Goal: Transaction & Acquisition: Register for event/course

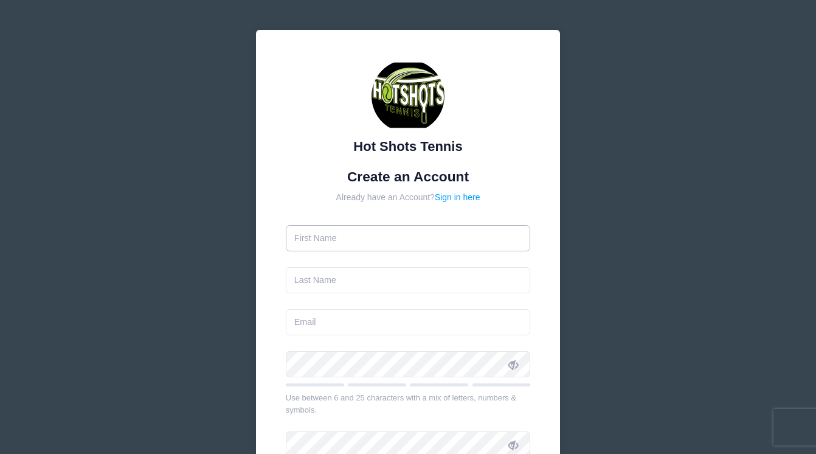
click at [404, 241] on input "text" at bounding box center [408, 238] width 245 height 26
type input "Bree"
type input "Black"
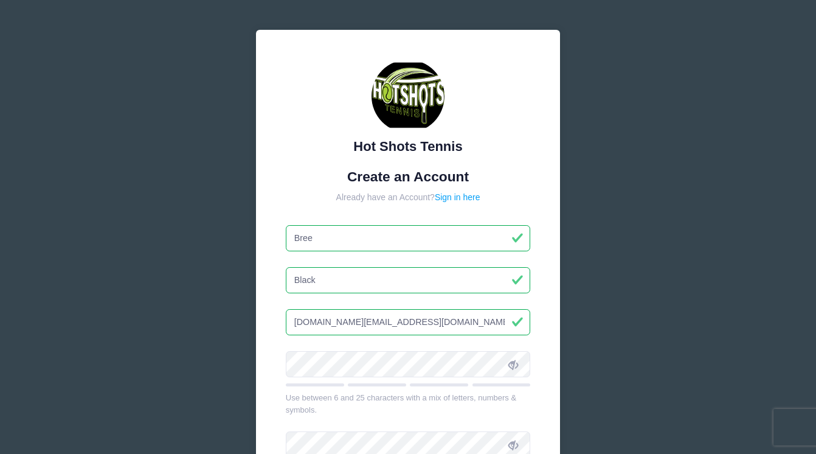
drag, startPoint x: 397, startPoint y: 325, endPoint x: 252, endPoint y: 325, distance: 145.3
click at [252, 325] on div "Hot Shots Tennis Create an Account Already have an Account? Sign in here Bree B…" at bounding box center [408, 331] width 324 height 622
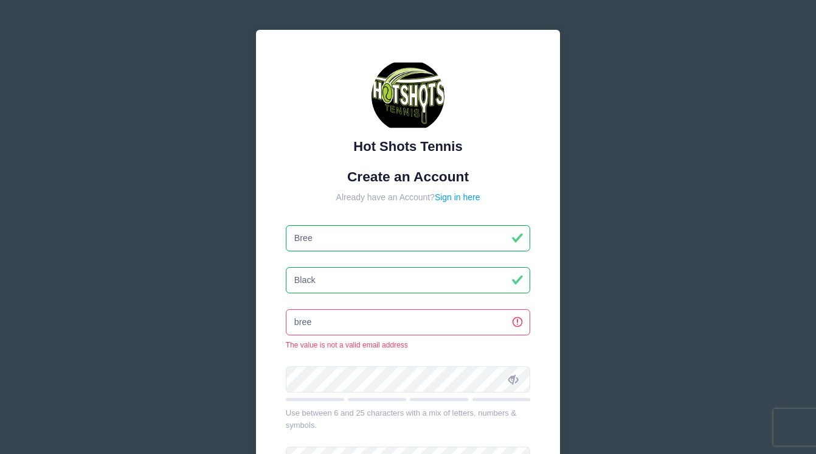
type input "[EMAIL_ADDRESS][DOMAIN_NAME]"
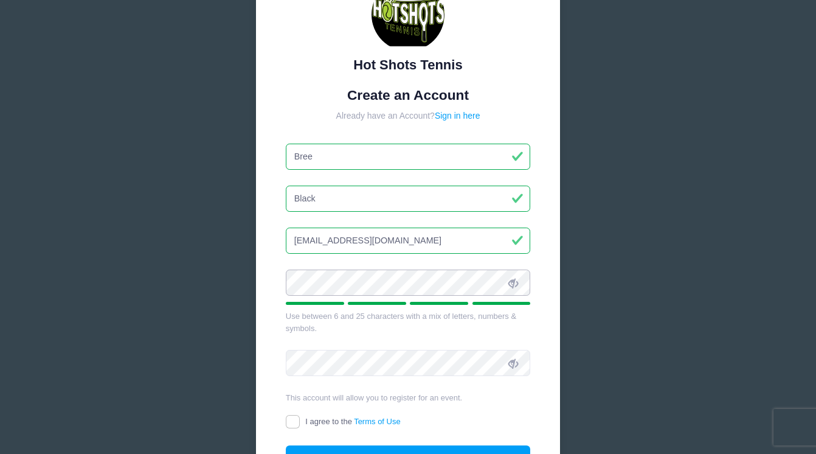
scroll to position [88, 0]
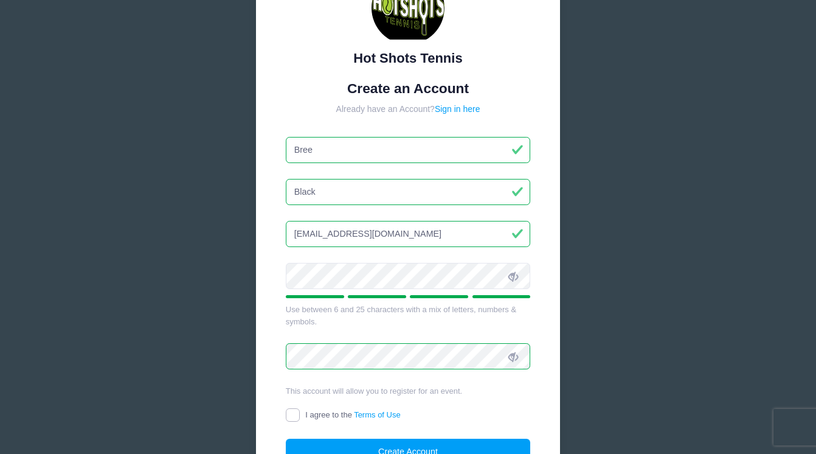
click at [292, 416] on input "I agree to the Terms of Use" at bounding box center [293, 415] width 14 height 14
checkbox input "true"
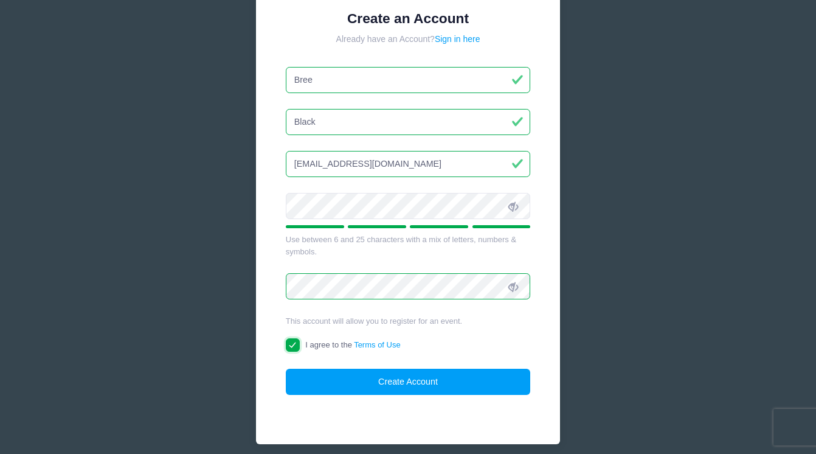
scroll to position [172, 0]
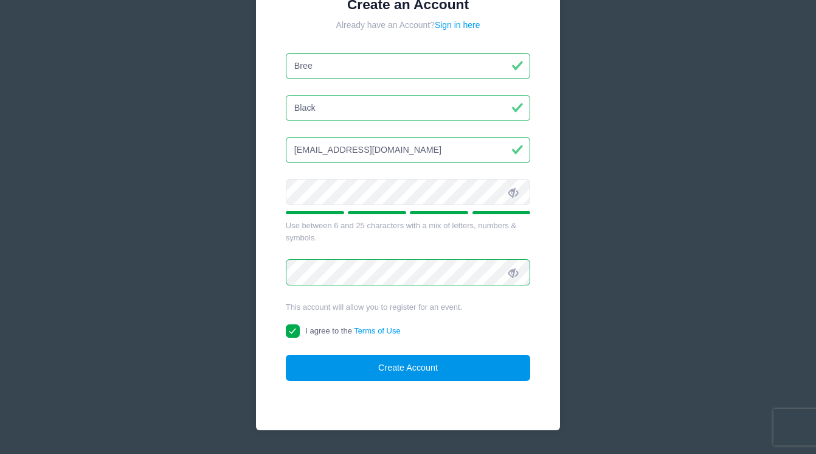
click at [336, 373] on button "Create Account" at bounding box center [408, 368] width 245 height 26
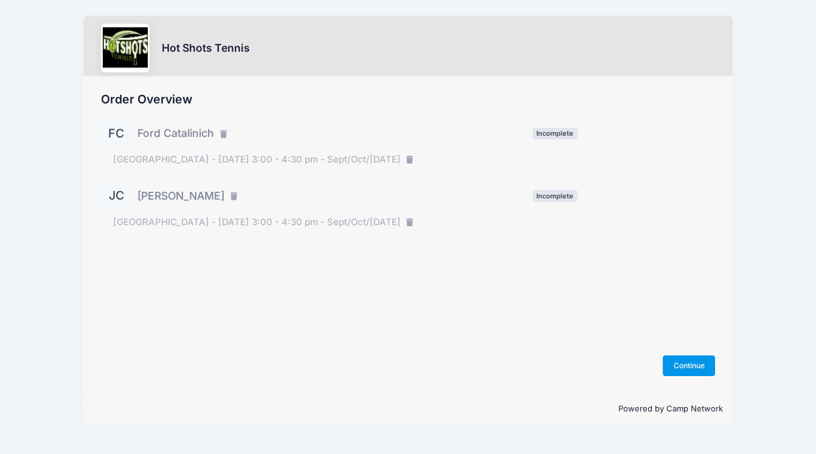
click at [694, 365] on button "Continue" at bounding box center [689, 365] width 52 height 21
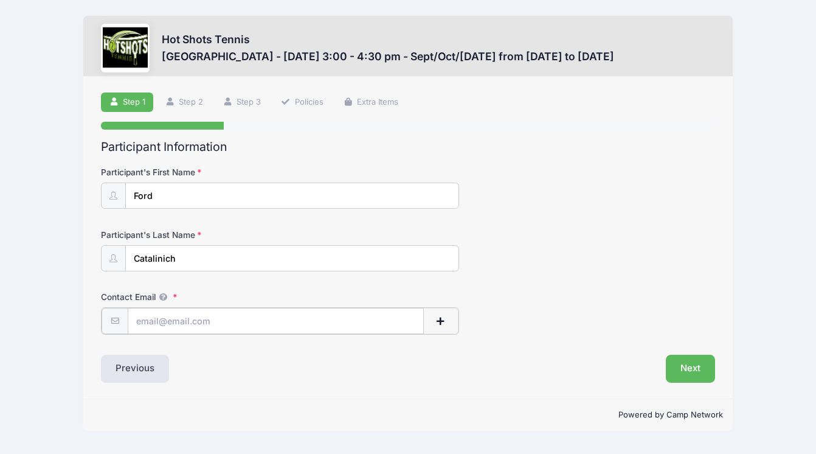
click at [255, 317] on input "Contact Email" at bounding box center [276, 321] width 296 height 26
type input "[EMAIL_ADDRESS][DOMAIN_NAME]"
click at [698, 368] on button "Next" at bounding box center [690, 367] width 49 height 28
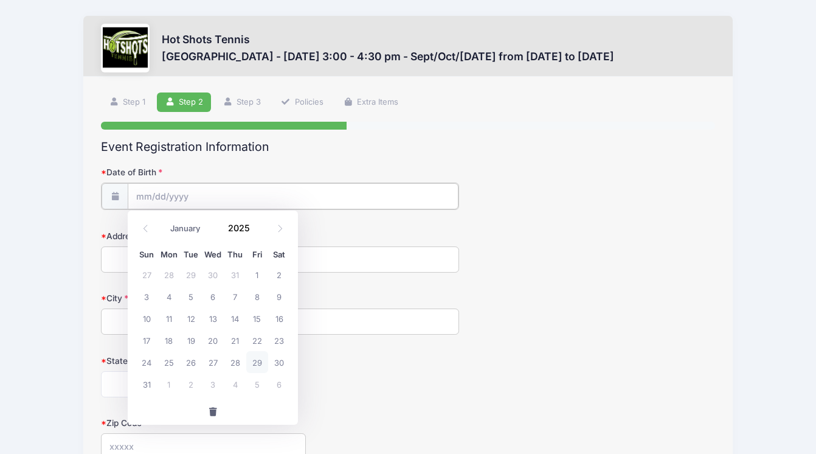
click at [385, 199] on input "Date of Birth" at bounding box center [293, 196] width 331 height 26
click at [228, 188] on input "Date of Birth" at bounding box center [293, 196] width 331 height 26
click at [154, 201] on input "Date of Birth" at bounding box center [293, 196] width 331 height 26
click at [146, 196] on input "Date of Birth" at bounding box center [293, 196] width 331 height 26
click at [187, 227] on select "January February March April May June July August September October November De…" at bounding box center [191, 229] width 54 height 16
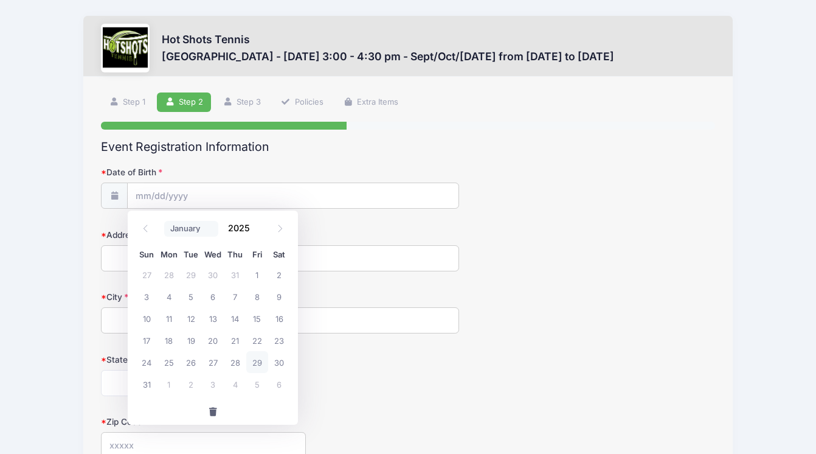
select select "5"
click at [258, 233] on span at bounding box center [257, 232] width 9 height 9
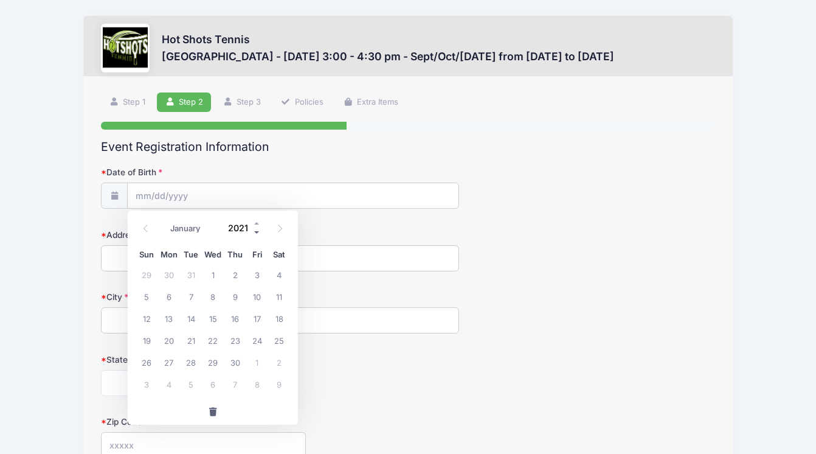
click at [258, 233] on span at bounding box center [257, 232] width 9 height 9
type input "2019"
click at [168, 342] on span "17" at bounding box center [169, 340] width 22 height 22
type input "06/17/2019"
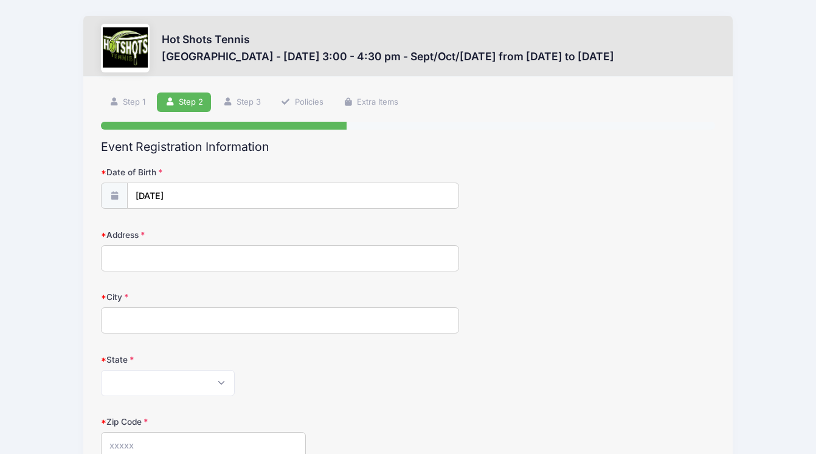
click at [167, 261] on input "Address" at bounding box center [280, 258] width 358 height 26
type input "6061 W 75th Pl"
type input "Los Angeles"
select select "CA"
type input "90045"
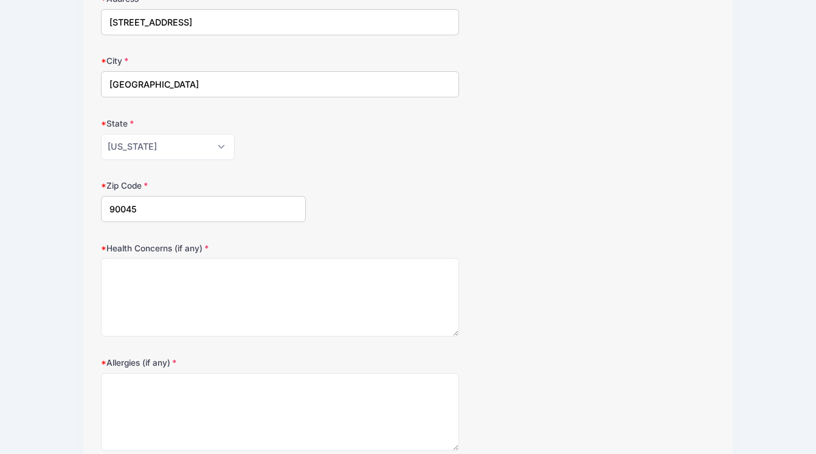
scroll to position [237, 0]
click at [300, 293] on textarea "Health Concerns (if any)" at bounding box center [280, 296] width 358 height 78
type textarea "none"
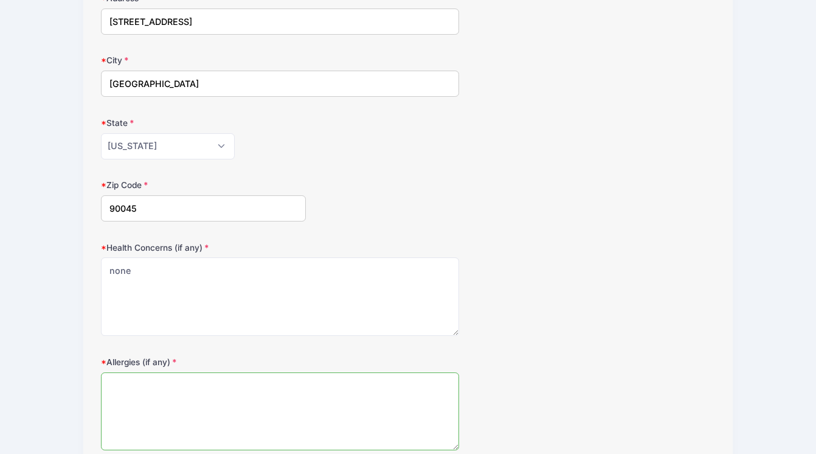
click at [260, 410] on textarea "Allergies (if any)" at bounding box center [280, 411] width 358 height 78
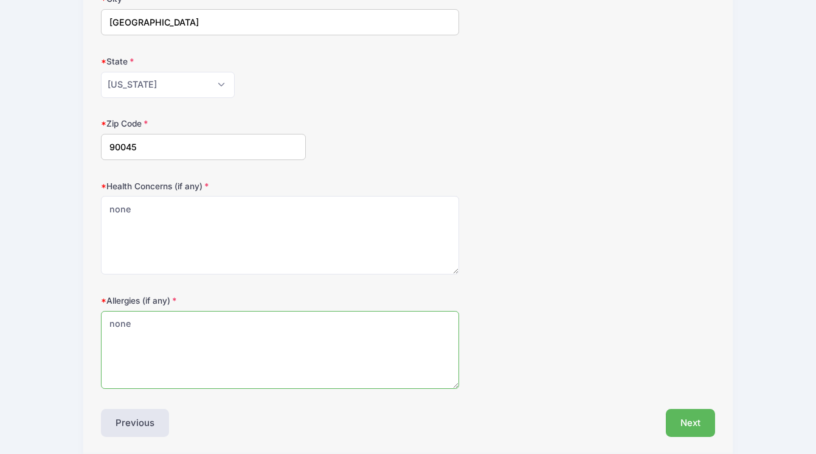
scroll to position [344, 0]
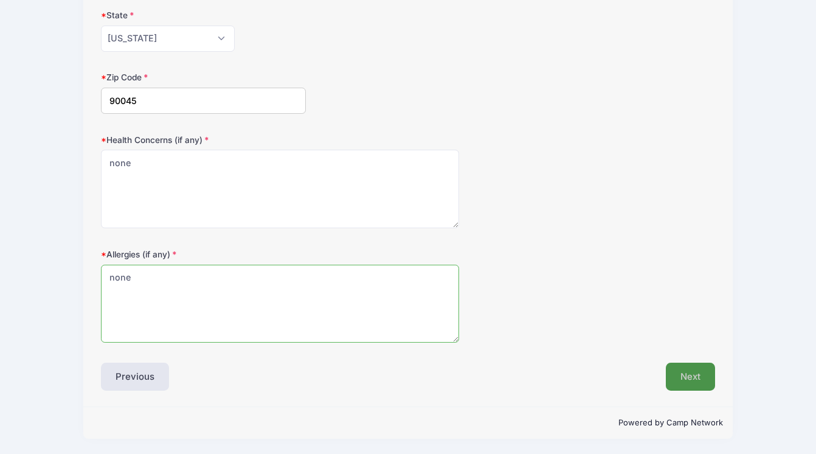
type textarea "none"
click at [692, 375] on button "Next" at bounding box center [690, 376] width 49 height 28
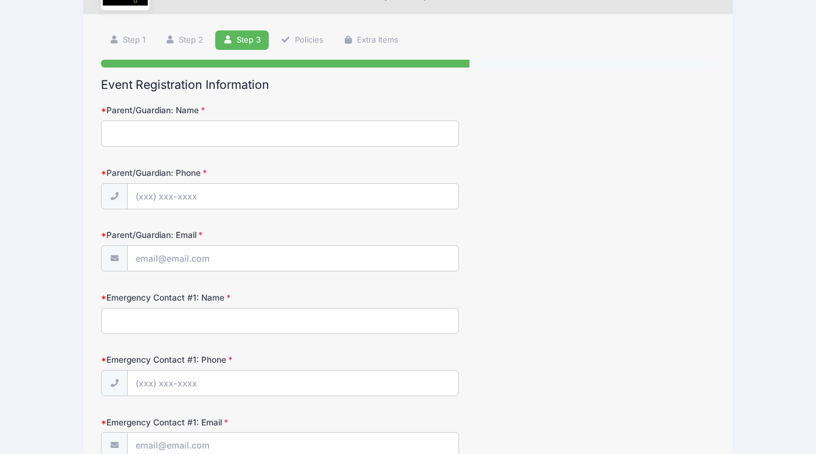
scroll to position [0, 0]
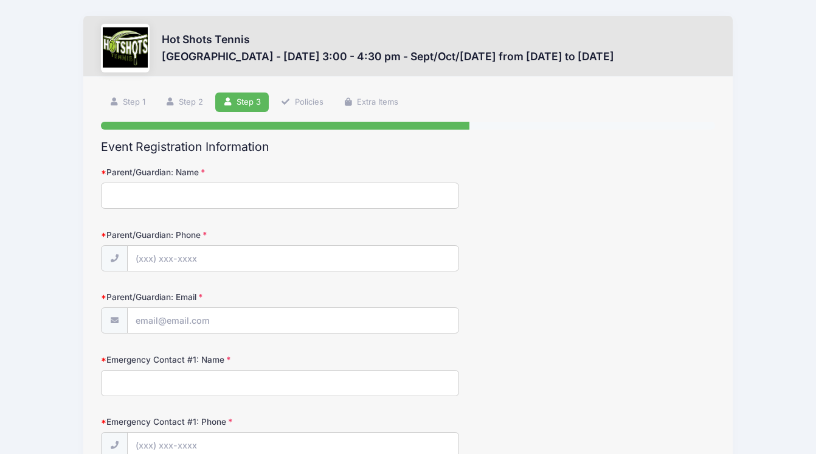
click at [333, 190] on input "Parent/Guardian: Name" at bounding box center [280, 195] width 358 height 26
type input "Bree"
type input "(509) 951-0300"
type input "[EMAIL_ADDRESS][DOMAIN_NAME]"
click at [266, 194] on input "Bree" at bounding box center [280, 195] width 358 height 26
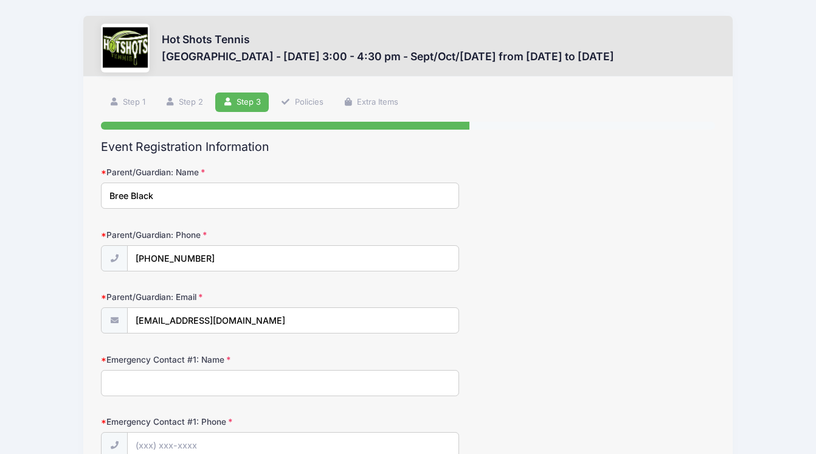
type input "Bree Black"
click at [537, 230] on div "Parent/Guardian: Phone (509) 951-0300" at bounding box center [408, 250] width 614 height 43
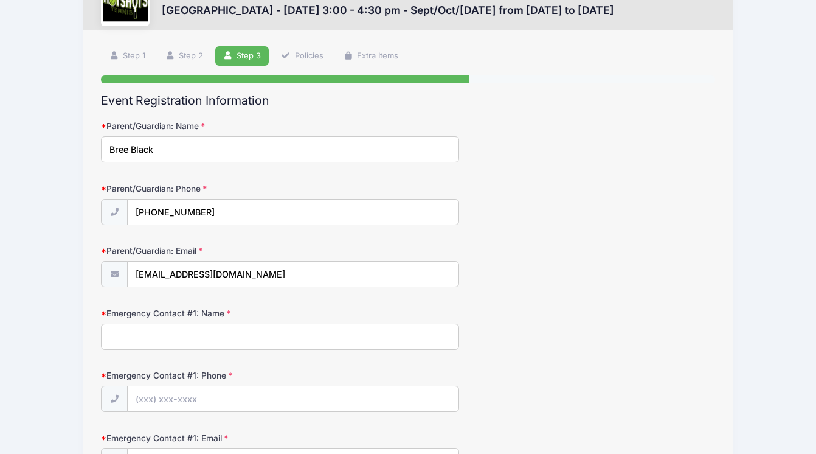
scroll to position [134, 0]
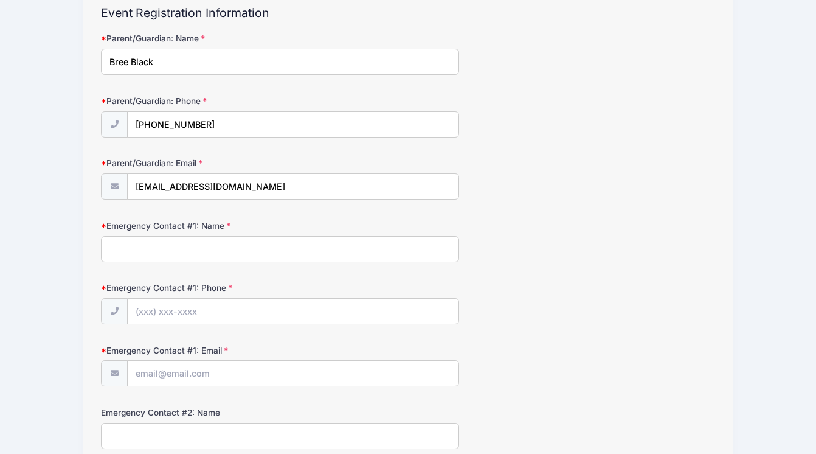
click at [335, 251] on input "Emergency Contact #1: Name" at bounding box center [280, 249] width 358 height 26
type input "m"
type input "Mark Catalinich"
click at [306, 305] on input "Emergency Contact #1: Phone" at bounding box center [293, 312] width 331 height 26
type input "(253) 227-8043"
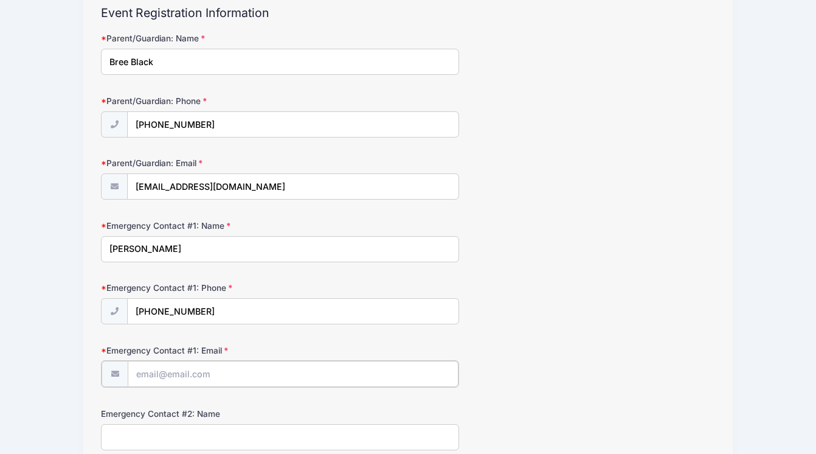
click at [268, 377] on input "Emergency Contact #1: Email" at bounding box center [293, 374] width 331 height 26
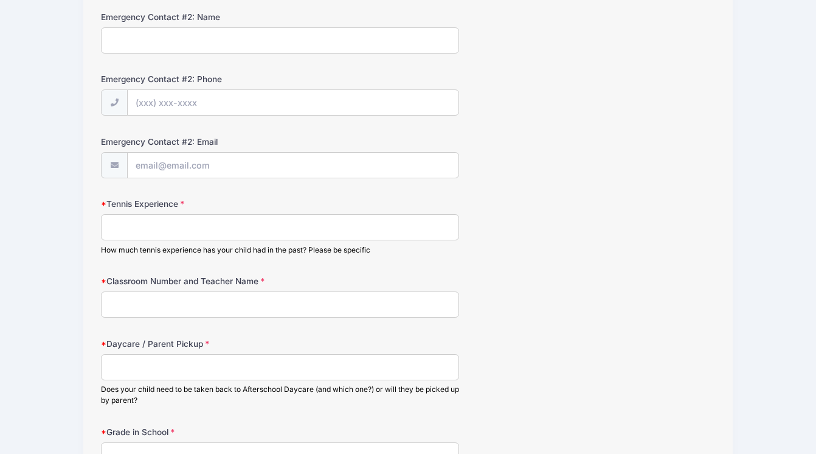
type input "mcatalinich@gmail.com"
click at [331, 229] on input "Tennis Experience" at bounding box center [280, 226] width 358 height 26
type input "none"
click at [211, 304] on input "Classroom Number and Teacher Name" at bounding box center [280, 304] width 358 height 26
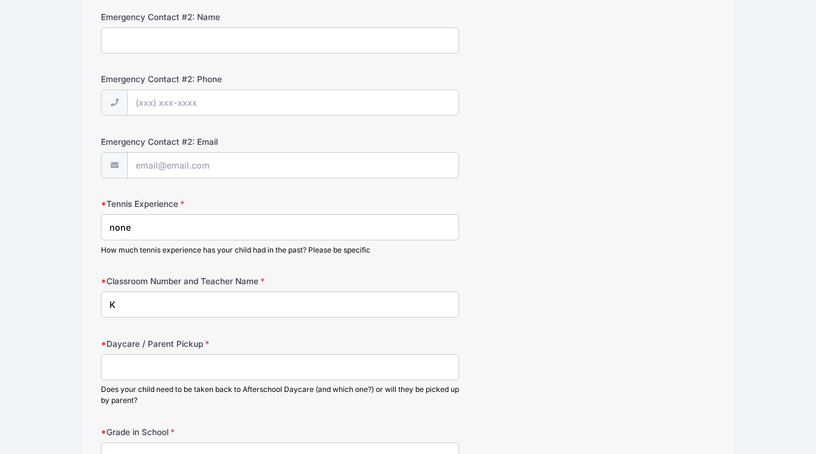
type input "K"
type input "1st - Gonzales"
click at [179, 386] on div "Does your child need to be taken back to Afterschool Daycare (and which one?) o…" at bounding box center [280, 395] width 358 height 22
click at [180, 361] on input "Daycare / Parent Pickup" at bounding box center [280, 367] width 358 height 26
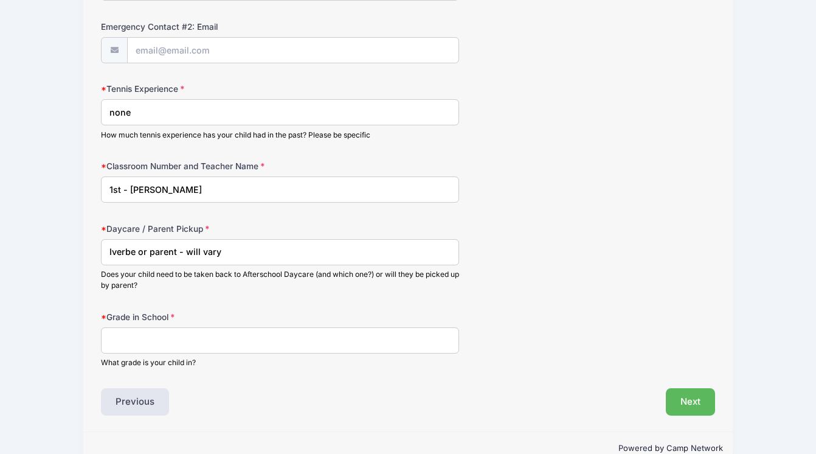
scroll to position [647, 0]
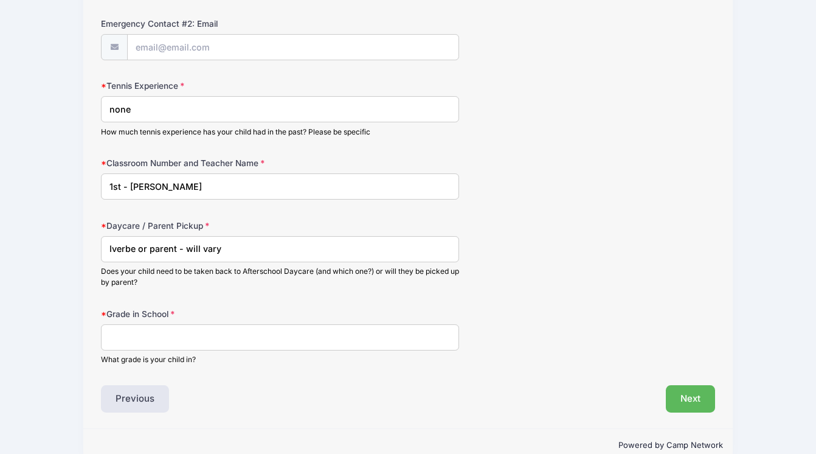
type input "Iverbe or parent - will vary"
click at [229, 335] on input "Grade in School" at bounding box center [280, 337] width 358 height 26
type input "1"
drag, startPoint x: 130, startPoint y: 186, endPoint x: 72, endPoint y: 183, distance: 58.5
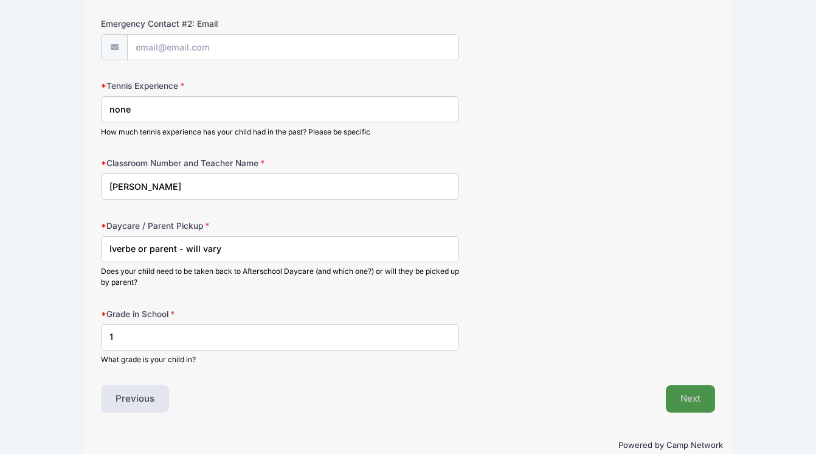
type input "Gonzales"
click at [677, 394] on button "Next" at bounding box center [690, 399] width 49 height 28
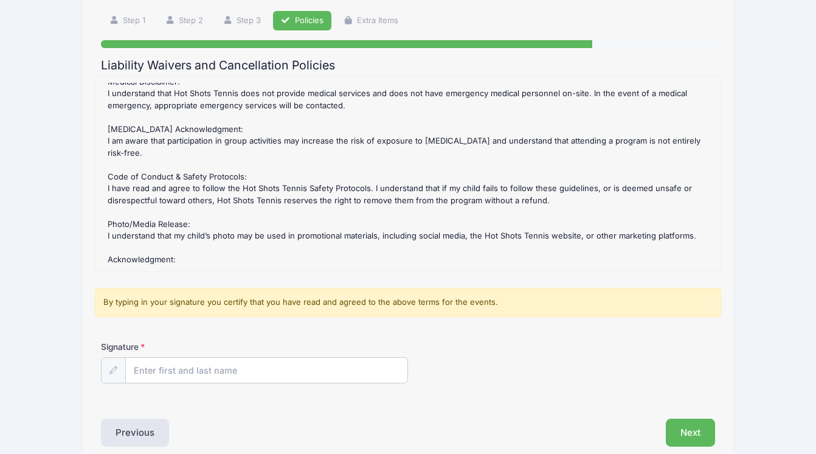
scroll to position [137, 0]
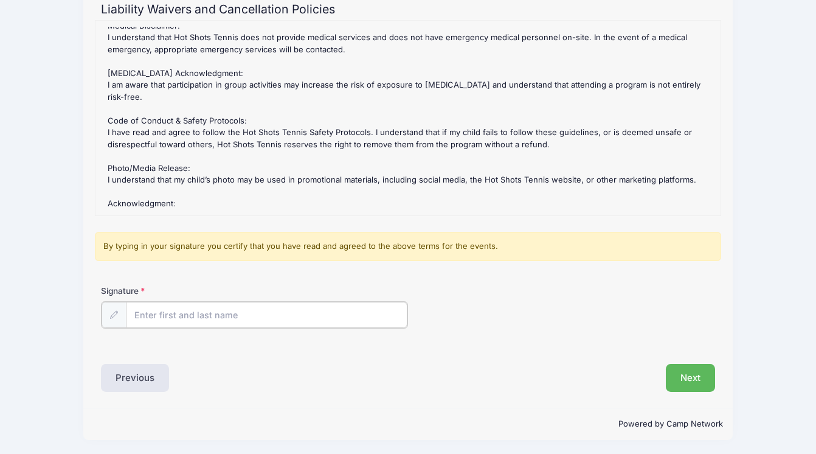
click at [251, 317] on input "Signature" at bounding box center [267, 315] width 282 height 26
type input "Bree Black"
click at [683, 381] on button "Next" at bounding box center [690, 376] width 49 height 28
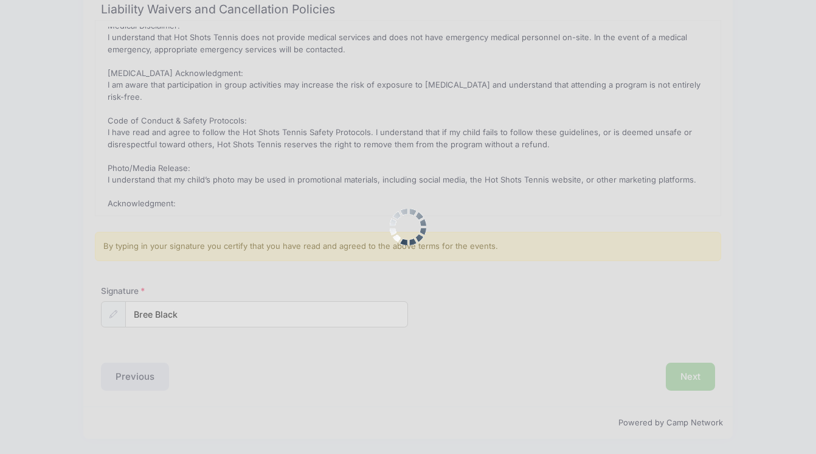
scroll to position [0, 0]
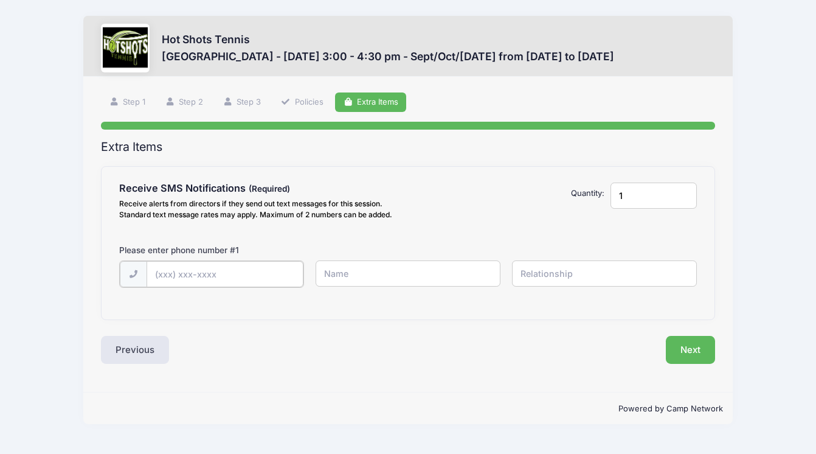
click at [205, 277] on input "text" at bounding box center [225, 274] width 157 height 26
type input "(509) 951-0300"
click at [425, 276] on input "text" at bounding box center [408, 273] width 184 height 26
type input "Bree"
click at [569, 277] on input "text" at bounding box center [604, 273] width 184 height 26
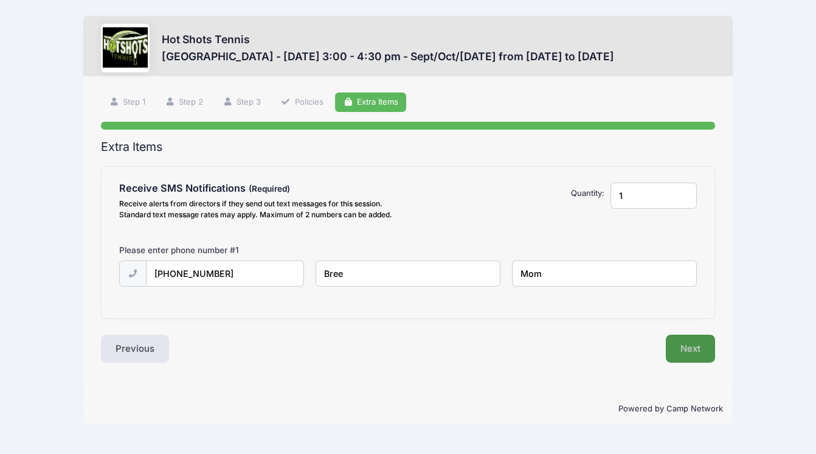
type input "Mom"
click at [687, 344] on button "Next" at bounding box center [690, 348] width 49 height 28
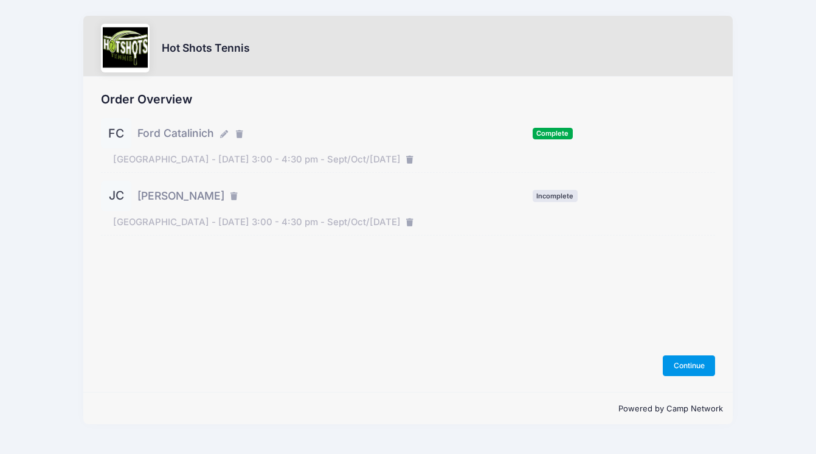
click at [677, 364] on button "Continue" at bounding box center [689, 365] width 52 height 21
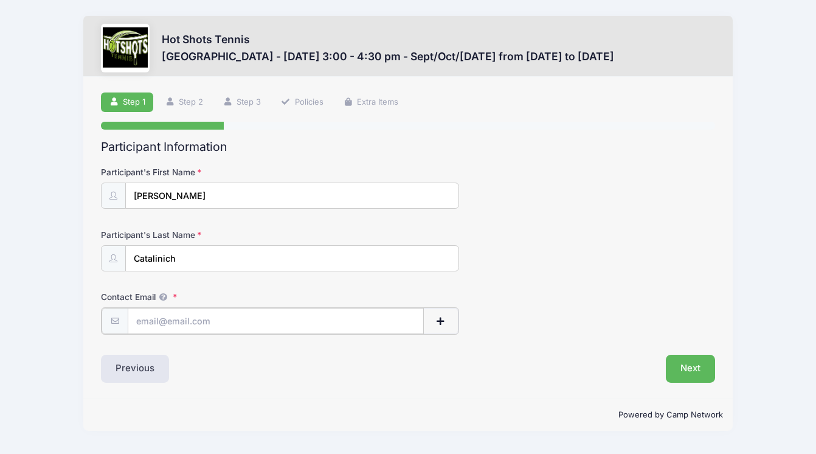
click at [231, 318] on input "Contact Email" at bounding box center [276, 321] width 296 height 26
type input "[EMAIL_ADDRESS][DOMAIN_NAME]"
click at [684, 371] on button "Next" at bounding box center [690, 367] width 49 height 28
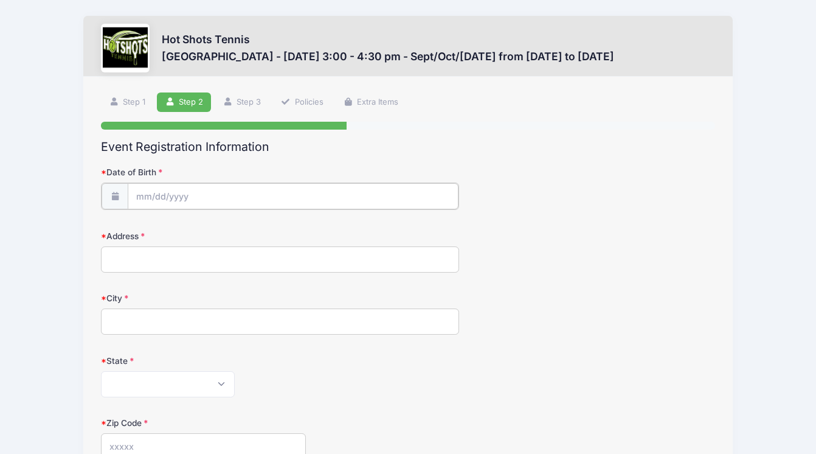
click at [319, 190] on input "Date of Birth" at bounding box center [293, 196] width 331 height 26
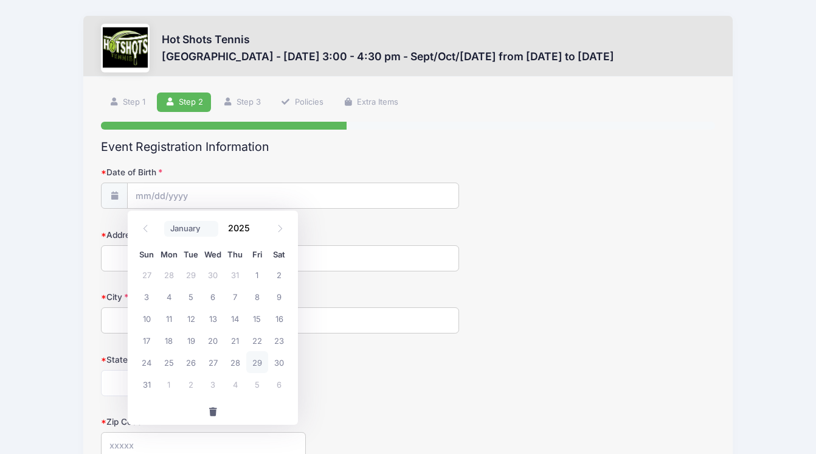
click at [180, 226] on select "January February March April May June July August September October November De…" at bounding box center [191, 229] width 54 height 16
select select "5"
click at [241, 224] on input "2025" at bounding box center [242, 228] width 40 height 18
click at [257, 232] on span at bounding box center [257, 232] width 9 height 9
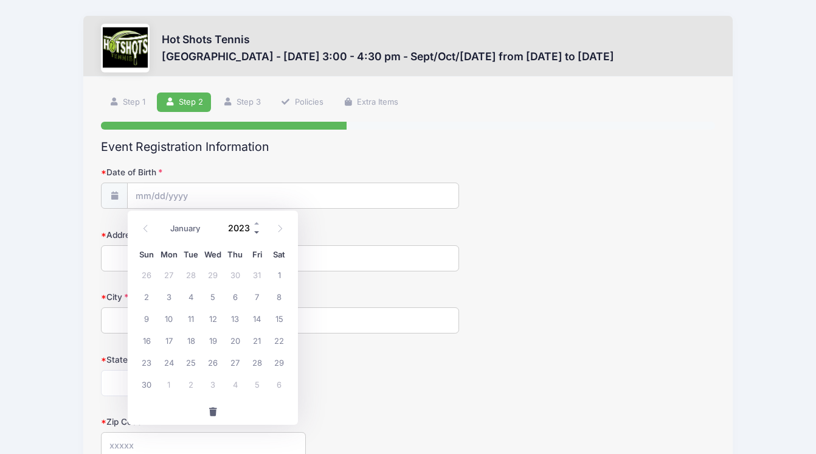
click at [257, 232] on span at bounding box center [257, 232] width 9 height 9
click at [257, 220] on span at bounding box center [257, 223] width 9 height 9
type input "2021"
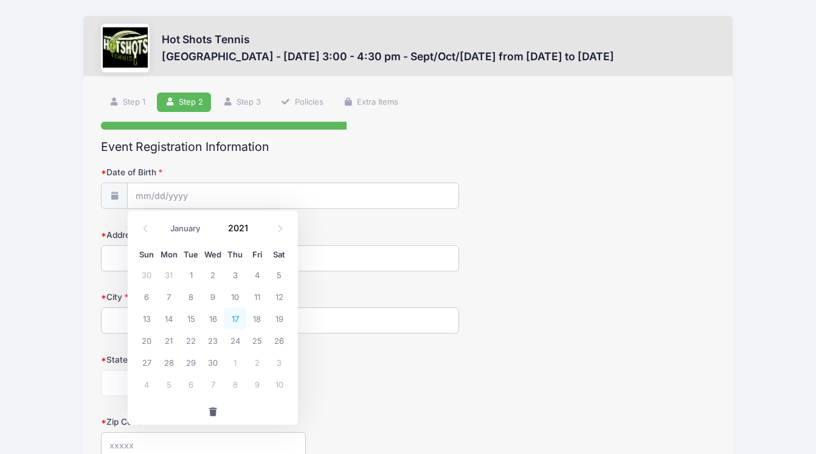
click at [235, 316] on span "17" at bounding box center [235, 318] width 22 height 22
type input "06/17/2021"
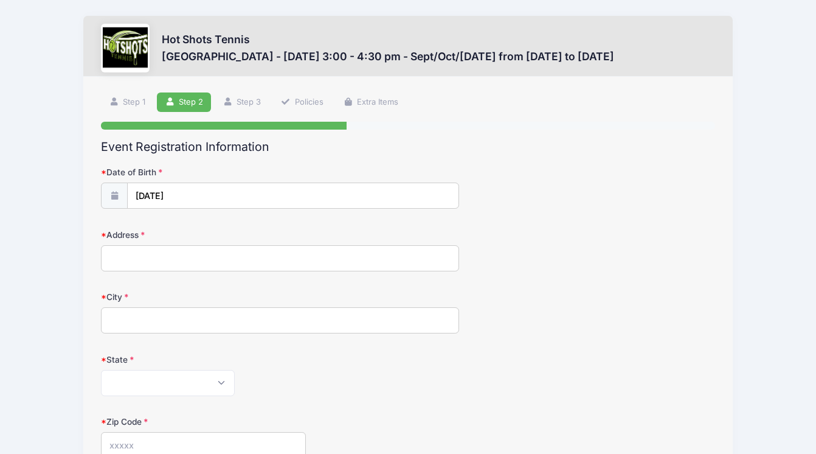
click at [226, 261] on input "Address" at bounding box center [280, 258] width 358 height 26
type input "6061 W 75th Pl"
type input "Los Angeles"
select select "CA"
type input "90045"
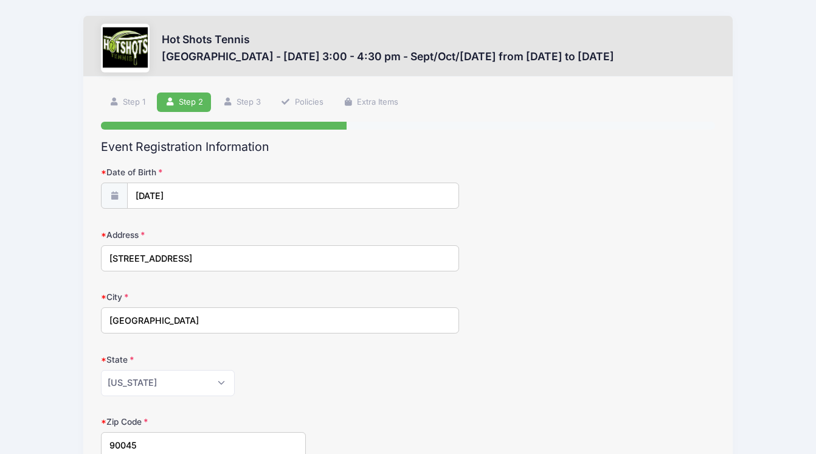
scroll to position [190, 0]
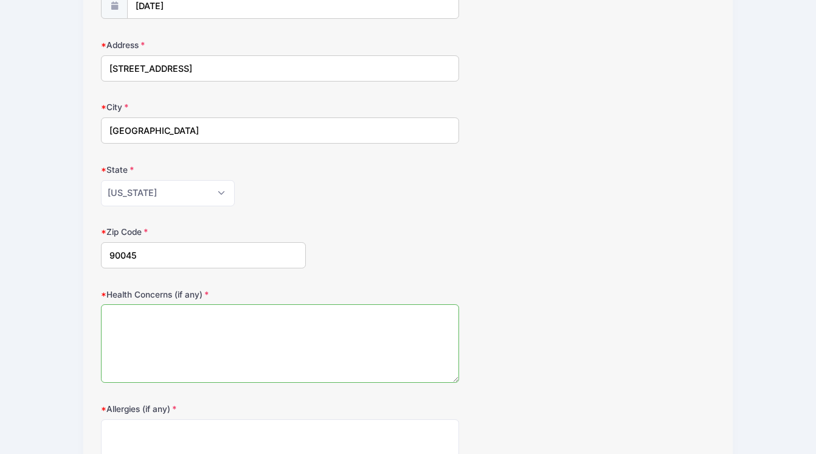
click at [329, 339] on textarea "Health Concerns (if any)" at bounding box center [280, 343] width 358 height 78
type textarea "none"
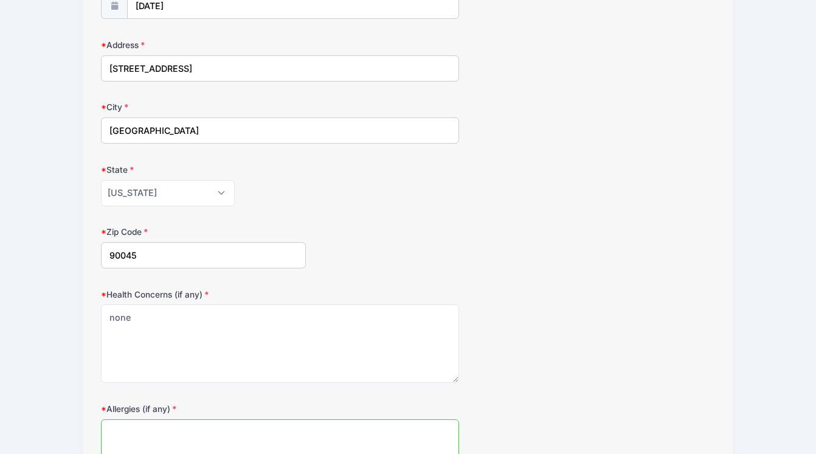
click at [250, 446] on textarea "Allergies (if any)" at bounding box center [280, 458] width 358 height 78
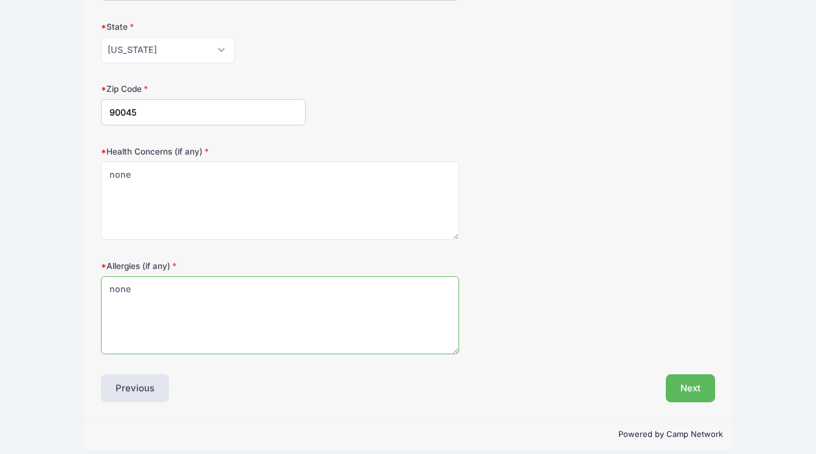
scroll to position [344, 0]
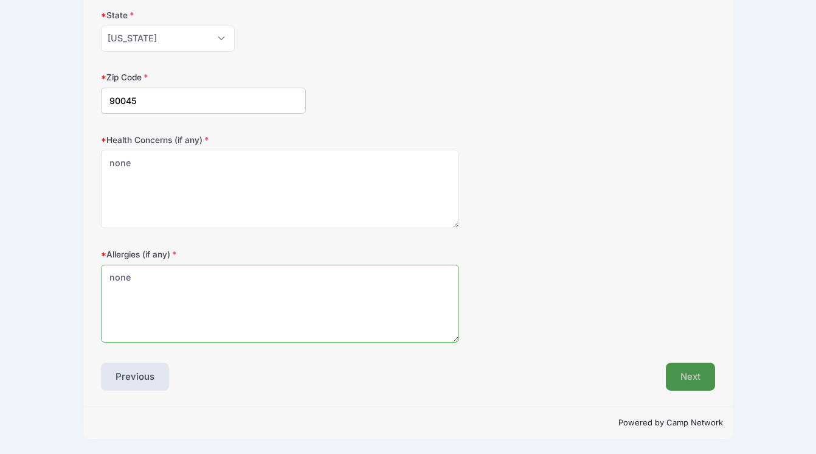
type textarea "none"
click at [691, 389] on button "Next" at bounding box center [690, 376] width 49 height 28
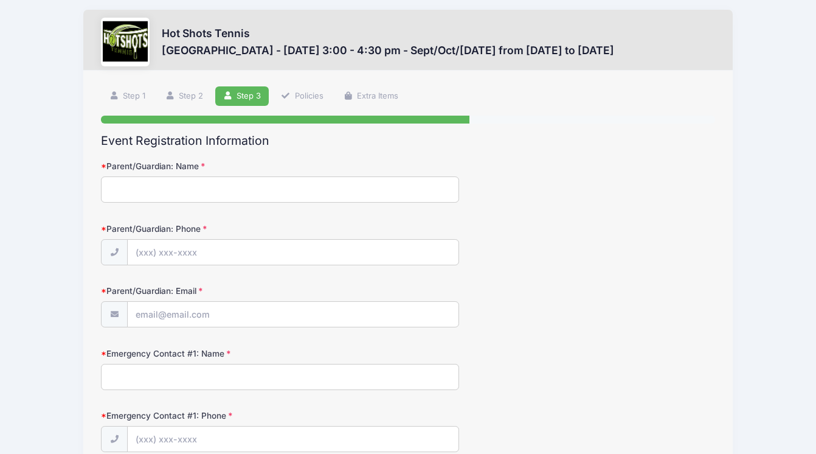
scroll to position [0, 0]
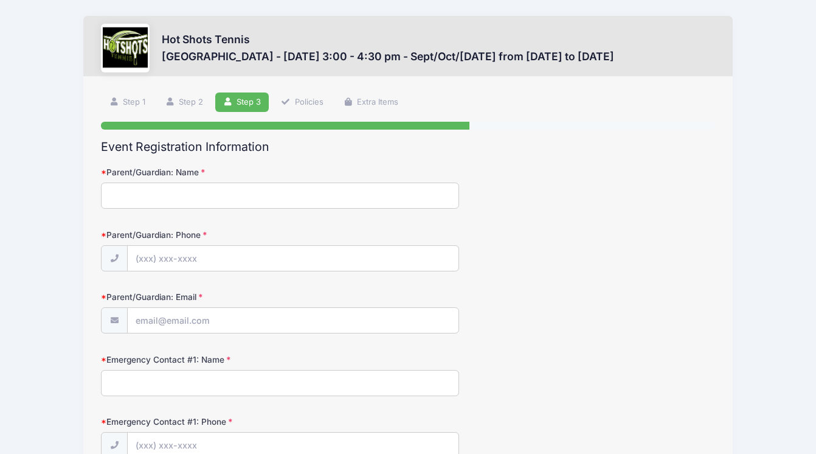
click at [316, 196] on input "Parent/Guardian: Name" at bounding box center [280, 195] width 358 height 26
type input "Bree"
type input "(509) 951-0300"
type input "[EMAIL_ADDRESS][DOMAIN_NAME]"
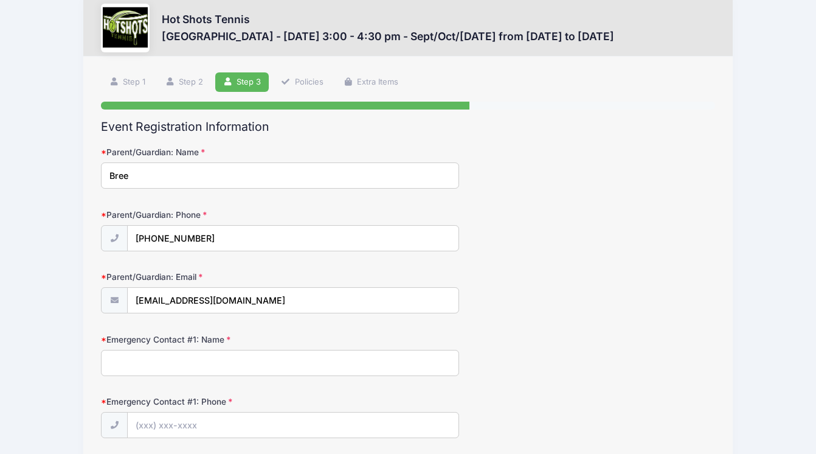
scroll to position [21, 0]
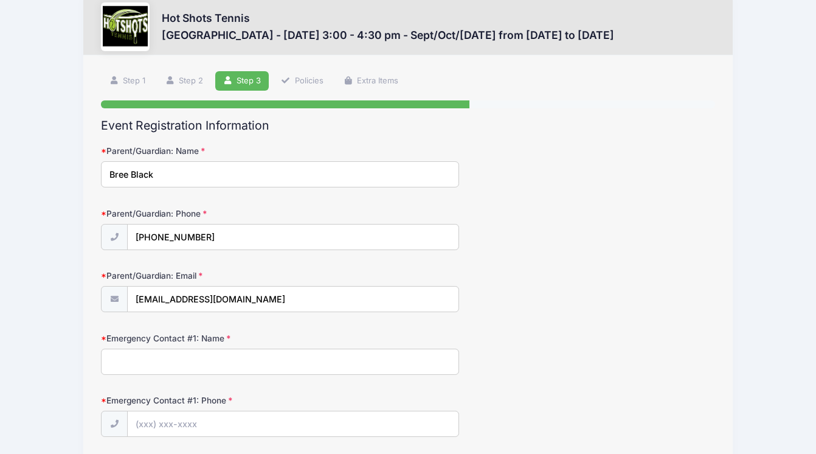
type input "Bree Black"
click at [233, 367] on input "Emergency Contact #1: Name" at bounding box center [280, 361] width 358 height 26
type input "Mark Catalinich"
click at [161, 419] on input "Emergency Contact #1: Phone" at bounding box center [293, 424] width 331 height 26
type input "(253) 227-8043"
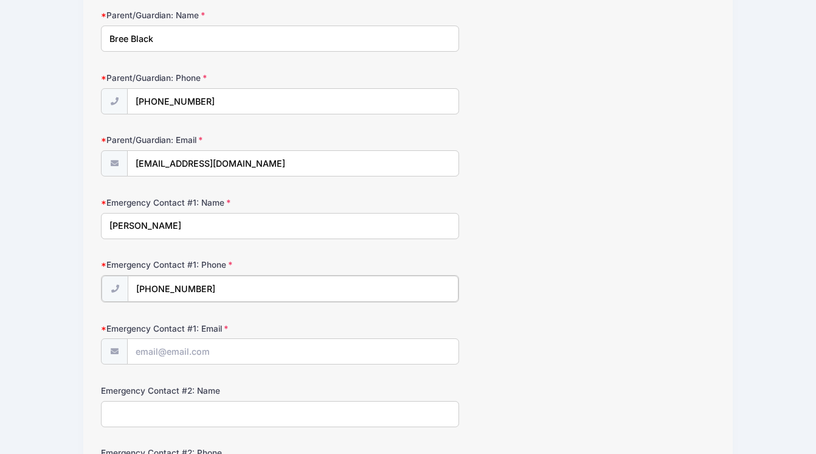
scroll to position [197, 0]
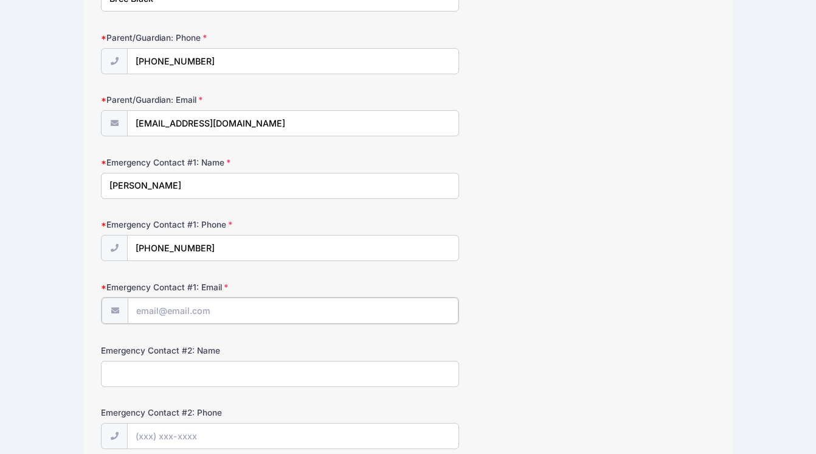
click at [263, 305] on input "Emergency Contact #1: Email" at bounding box center [293, 310] width 331 height 26
type input "mcatalinich@gmail.com"
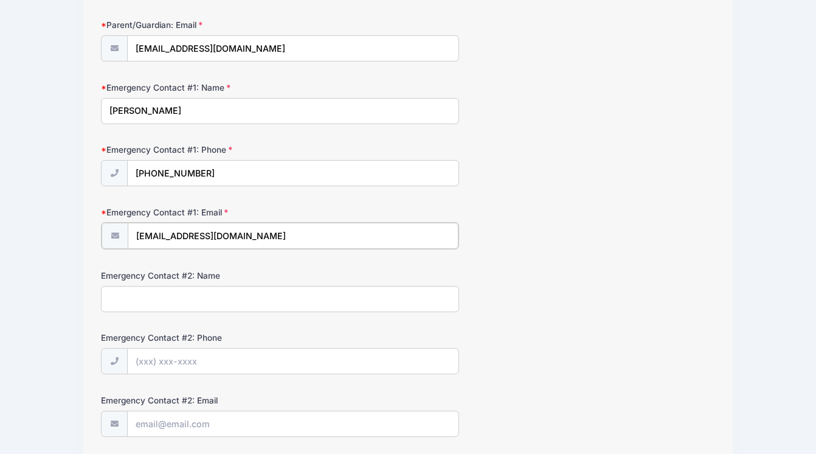
scroll to position [562, 0]
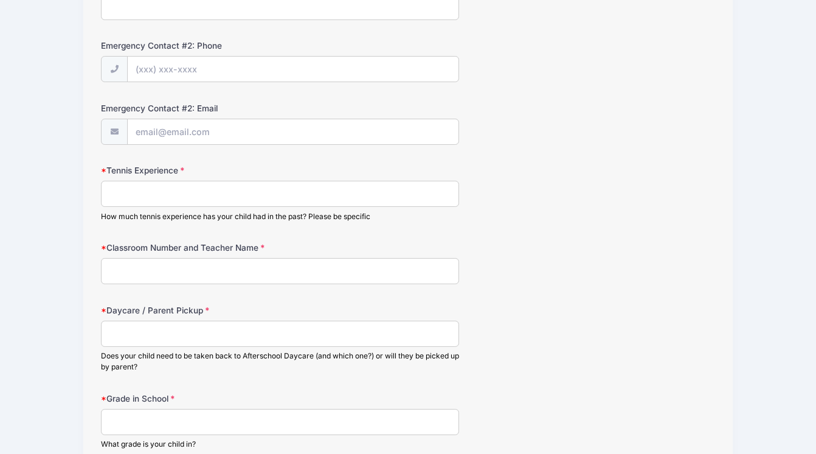
click at [211, 195] on input "Tennis Experience" at bounding box center [280, 194] width 358 height 26
type input "none"
click at [189, 263] on input "Classroom Number and Teacher Name" at bounding box center [280, 272] width 358 height 26
type input "Robledo"
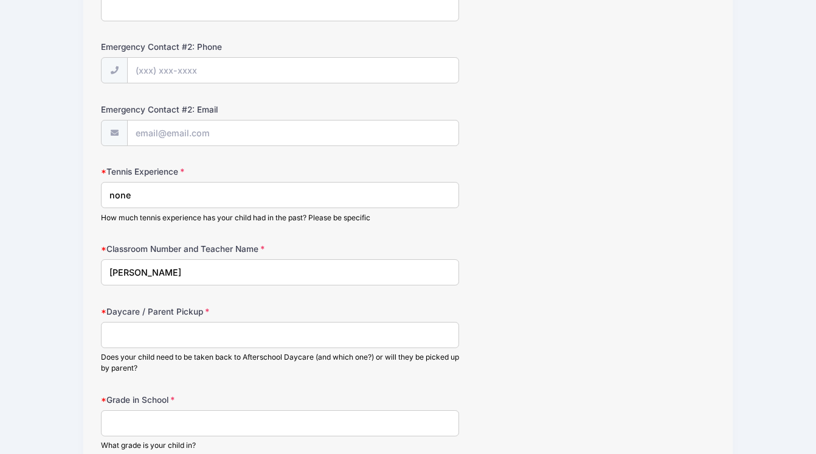
click at [193, 341] on input "Daycare / Parent Pickup" at bounding box center [280, 335] width 358 height 26
type input "Iverbe or parent - will vary"
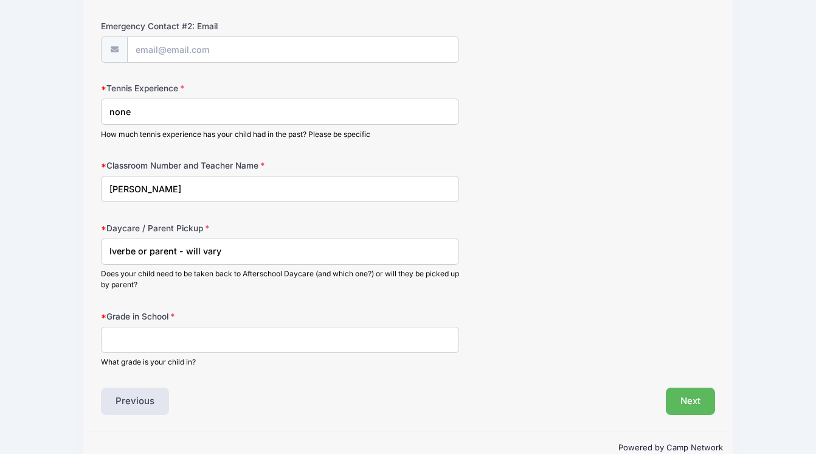
scroll to position [652, 0]
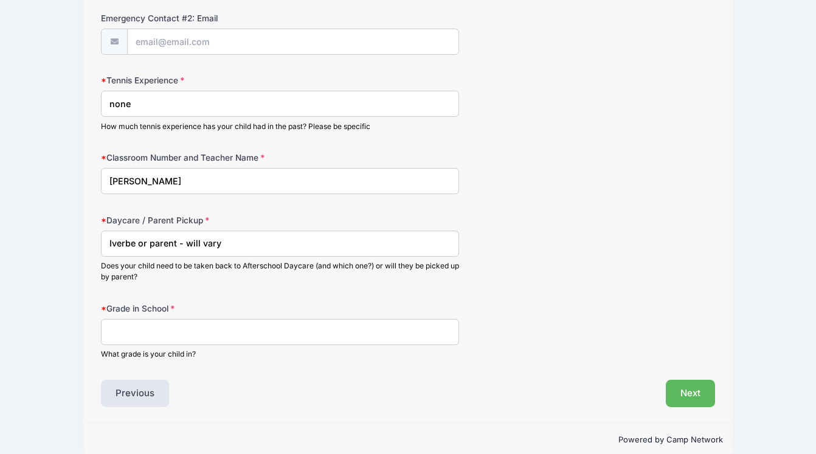
click at [210, 331] on input "Grade in School" at bounding box center [280, 332] width 358 height 26
type input "JK"
click at [673, 390] on button "Next" at bounding box center [690, 393] width 49 height 28
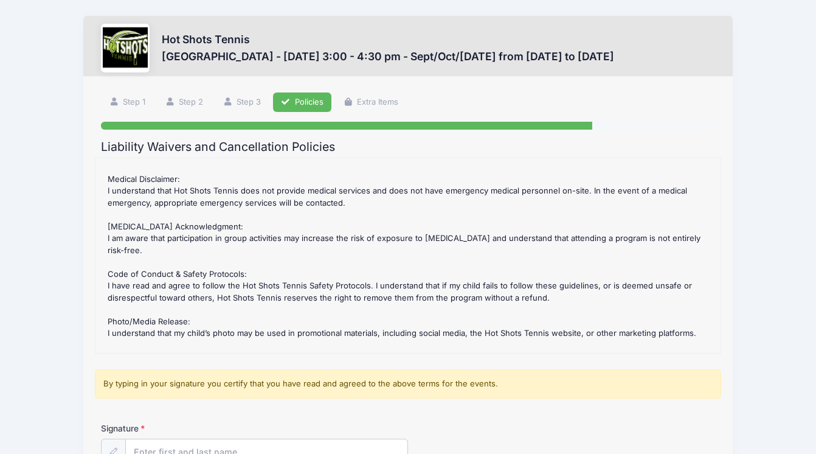
scroll to position [280, 0]
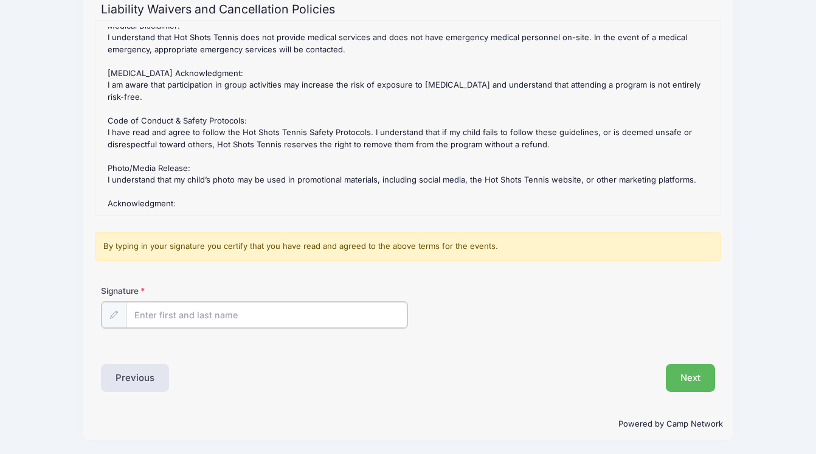
click at [320, 313] on input "Signature" at bounding box center [267, 315] width 282 height 26
type input "Bree Black"
click at [702, 378] on button "Next" at bounding box center [690, 376] width 49 height 28
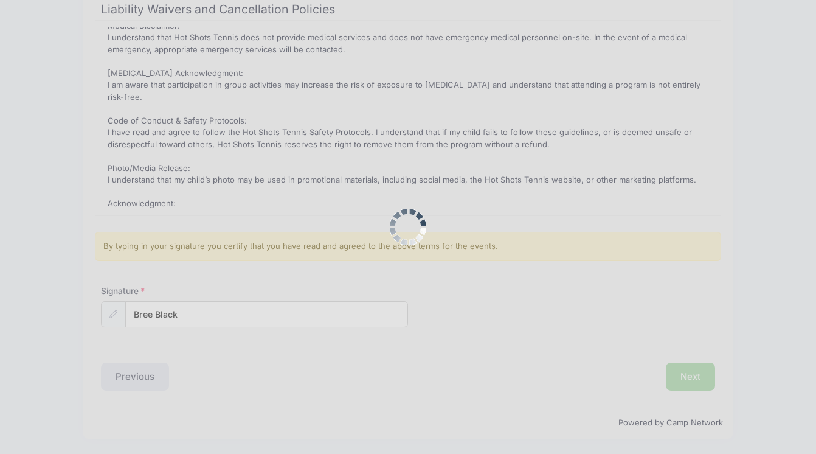
scroll to position [0, 0]
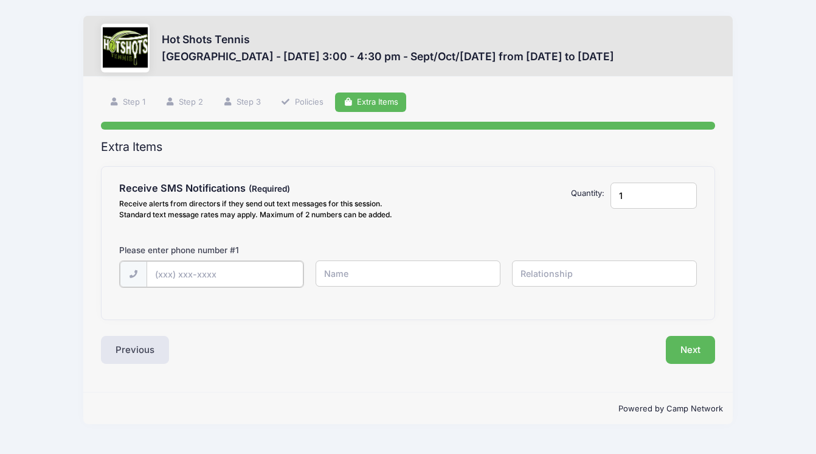
click at [232, 275] on input "text" at bounding box center [225, 274] width 157 height 26
type input "(509) 951-0300"
click at [326, 272] on input "text" at bounding box center [408, 273] width 184 height 26
type input "Bree"
click at [580, 272] on input "text" at bounding box center [604, 273] width 184 height 26
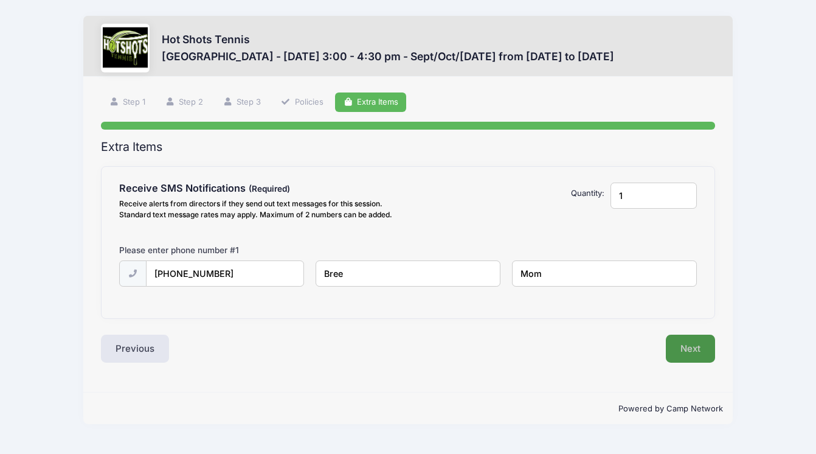
type input "Mom"
click at [701, 343] on button "Next" at bounding box center [690, 348] width 49 height 28
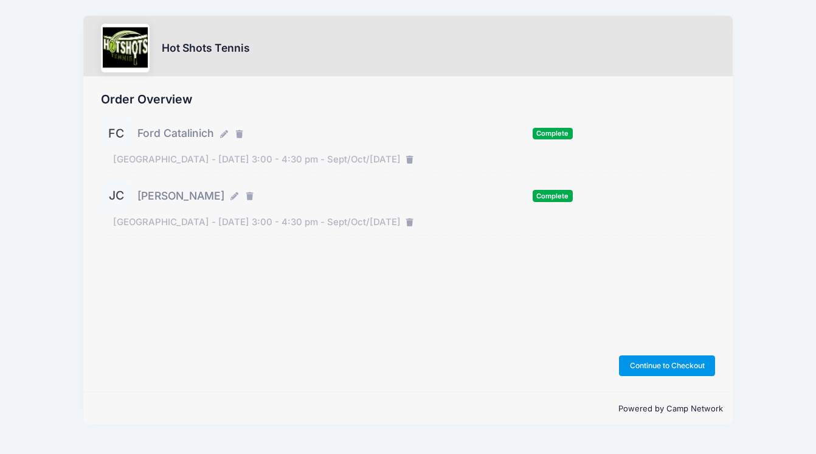
click at [661, 367] on button "Continue to Checkout" at bounding box center [667, 365] width 96 height 21
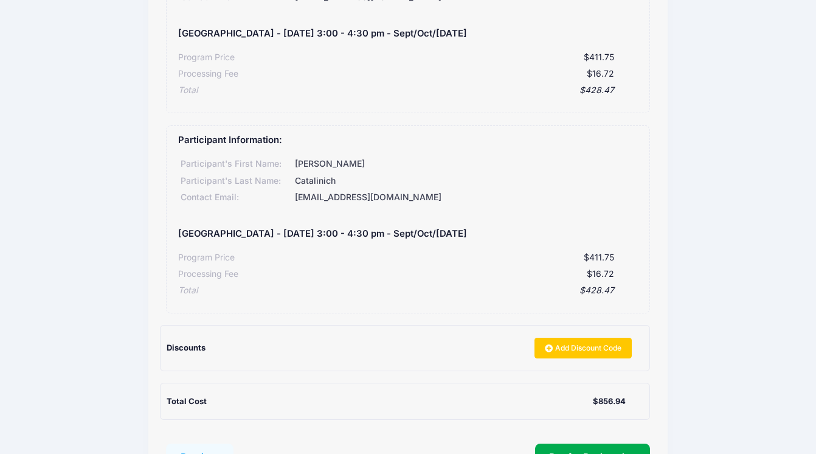
scroll to position [296, 0]
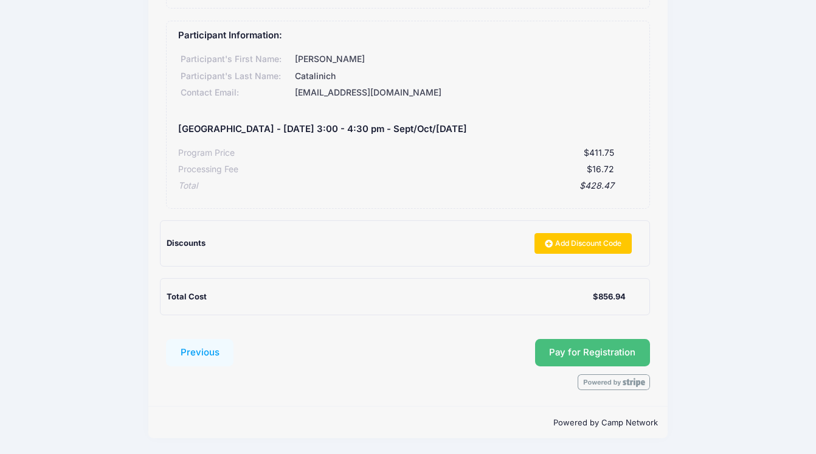
click at [559, 349] on span "Pay for Registration" at bounding box center [592, 352] width 86 height 11
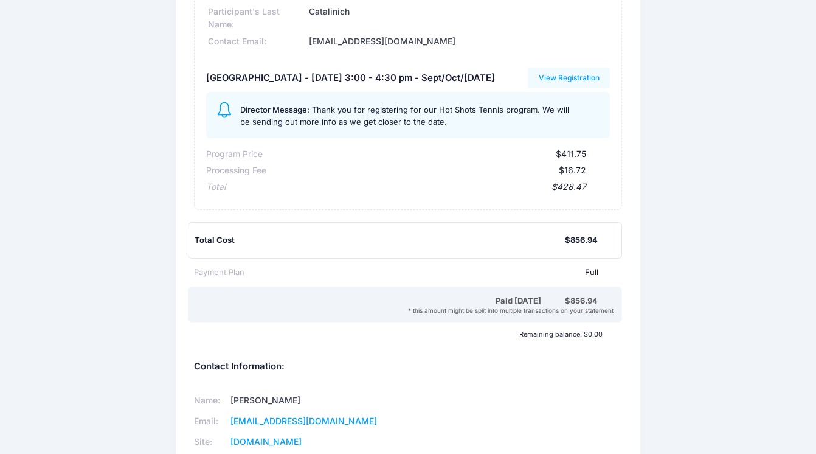
scroll to position [488, 0]
